Goal: Communication & Community: Answer question/provide support

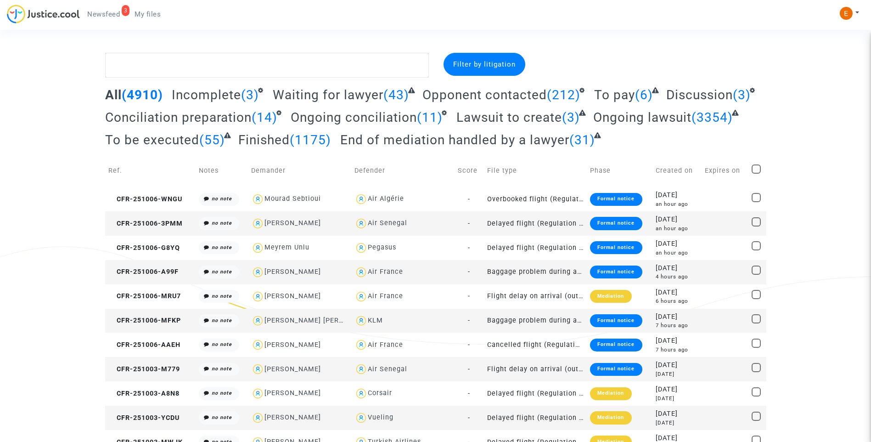
click at [103, 14] on span "Newsfeed" at bounding box center [103, 14] width 33 height 8
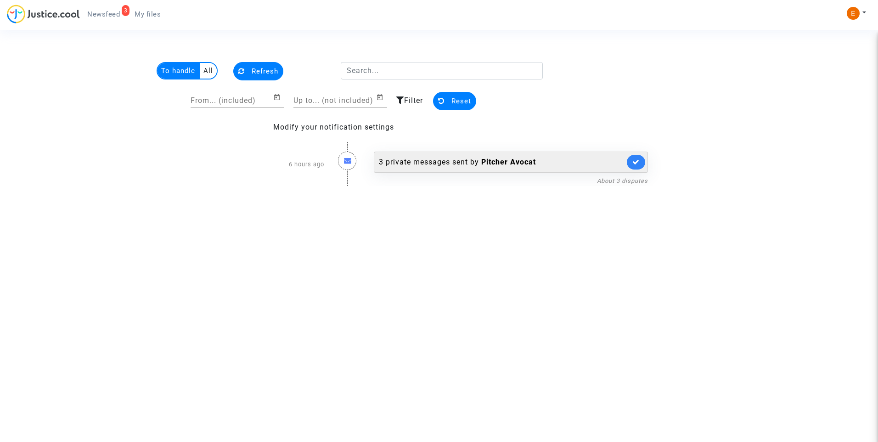
click at [427, 158] on div "3 private messages sent by [PERSON_NAME]" at bounding box center [502, 162] width 246 height 11
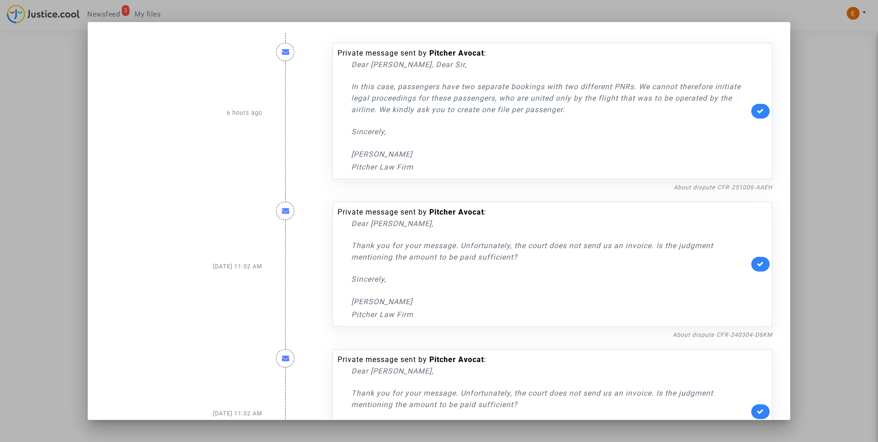
drag, startPoint x: 581, startPoint y: 118, endPoint x: 325, endPoint y: 91, distance: 257.6
click at [326, 91] on div "Private message sent by [PERSON_NAME] : Dear [PERSON_NAME], Dear Sir, In this c…" at bounding box center [553, 113] width 454 height 159
drag, startPoint x: 325, startPoint y: 91, endPoint x: 405, endPoint y: 96, distance: 80.5
click at [499, 124] on div "Dear [PERSON_NAME], Dear Sir, En este caso, los pasajeros tienen dos reservas s…" at bounding box center [550, 116] width 398 height 114
